Goal: Task Accomplishment & Management: Manage account settings

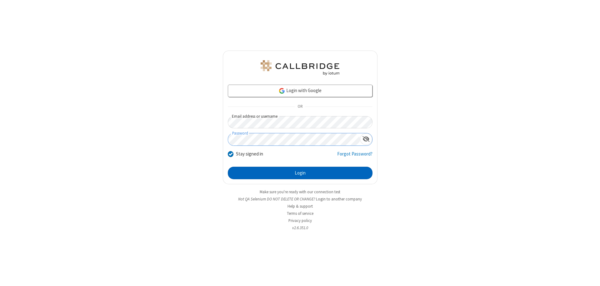
click at [300, 173] on button "Login" at bounding box center [300, 173] width 145 height 12
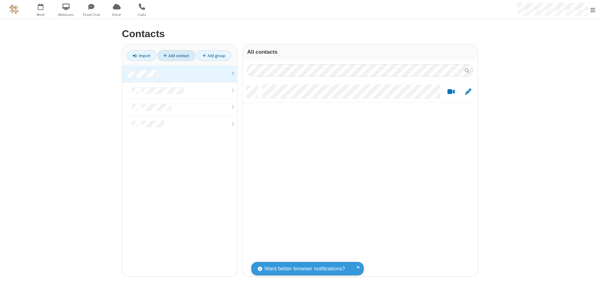
click at [180, 74] on link at bounding box center [179, 74] width 115 height 17
click at [176, 56] on link "Add contact" at bounding box center [176, 55] width 38 height 11
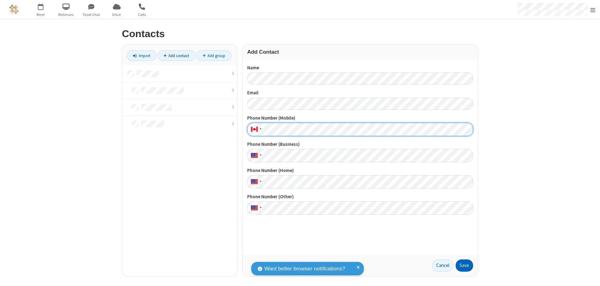
click at [464, 266] on button "Save" at bounding box center [464, 266] width 17 height 12
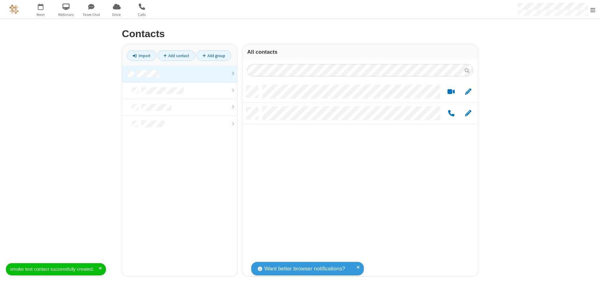
scroll to position [191, 231]
